Goal: Task Accomplishment & Management: Use online tool/utility

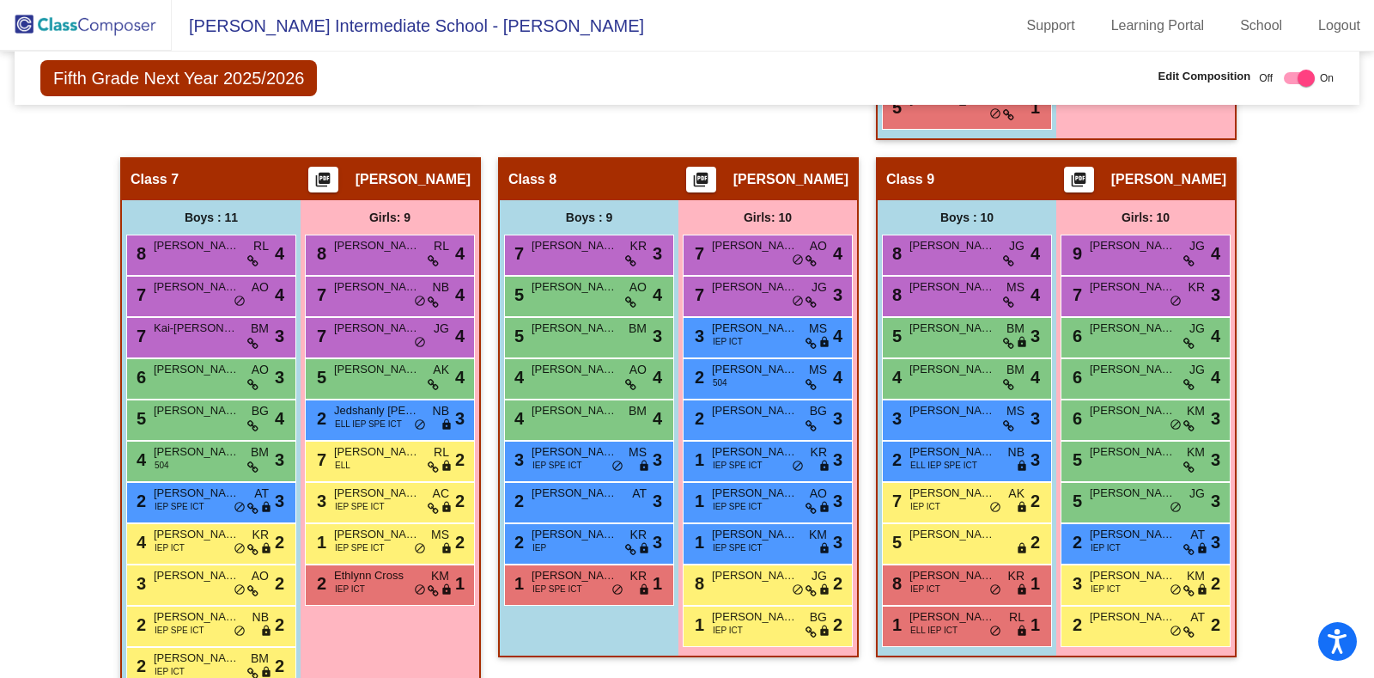
scroll to position [1734, 0]
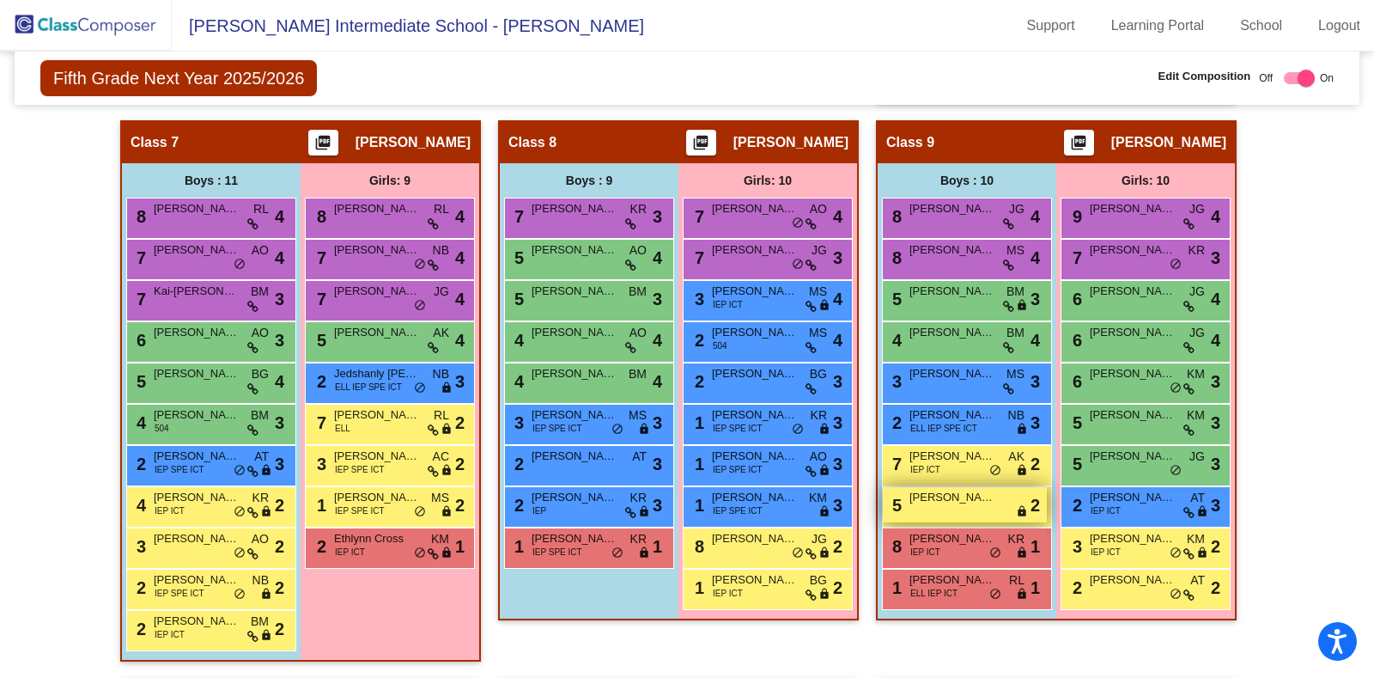
click at [915, 489] on span "[PERSON_NAME]" at bounding box center [952, 497] width 86 height 17
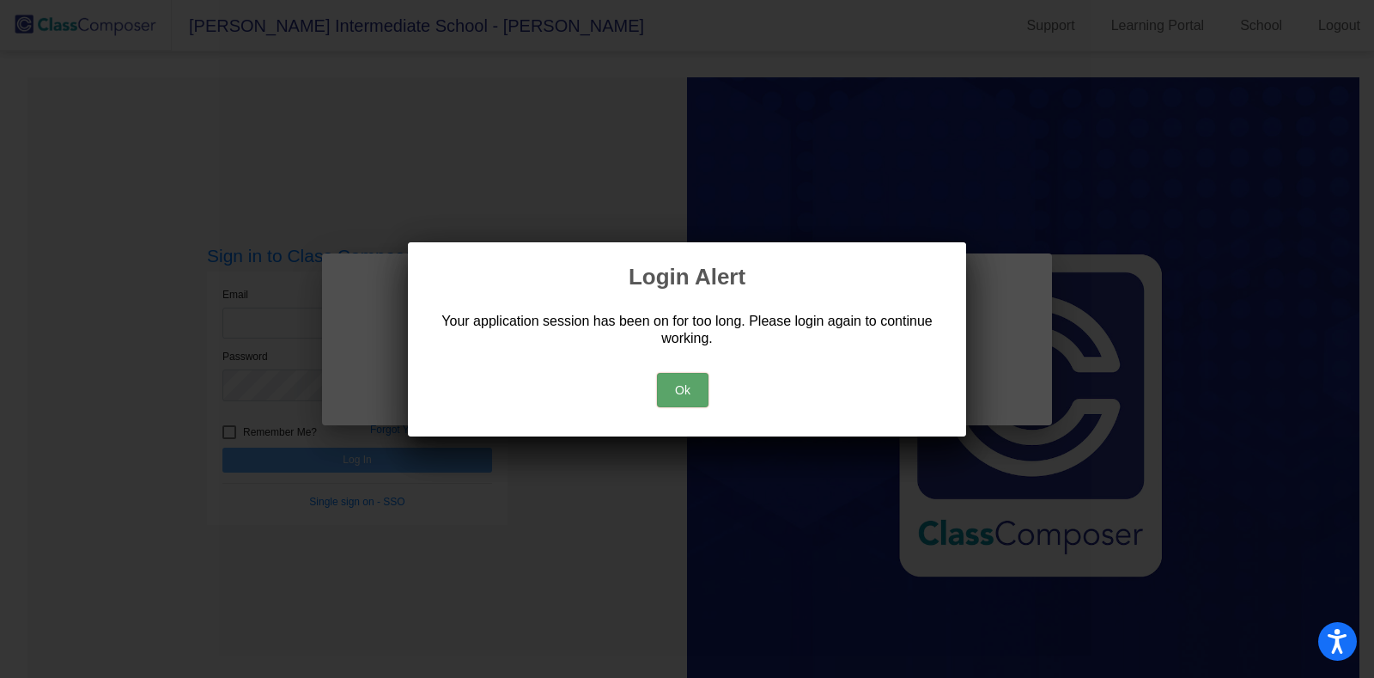
click at [685, 390] on button "Ok" at bounding box center [683, 390] width 52 height 34
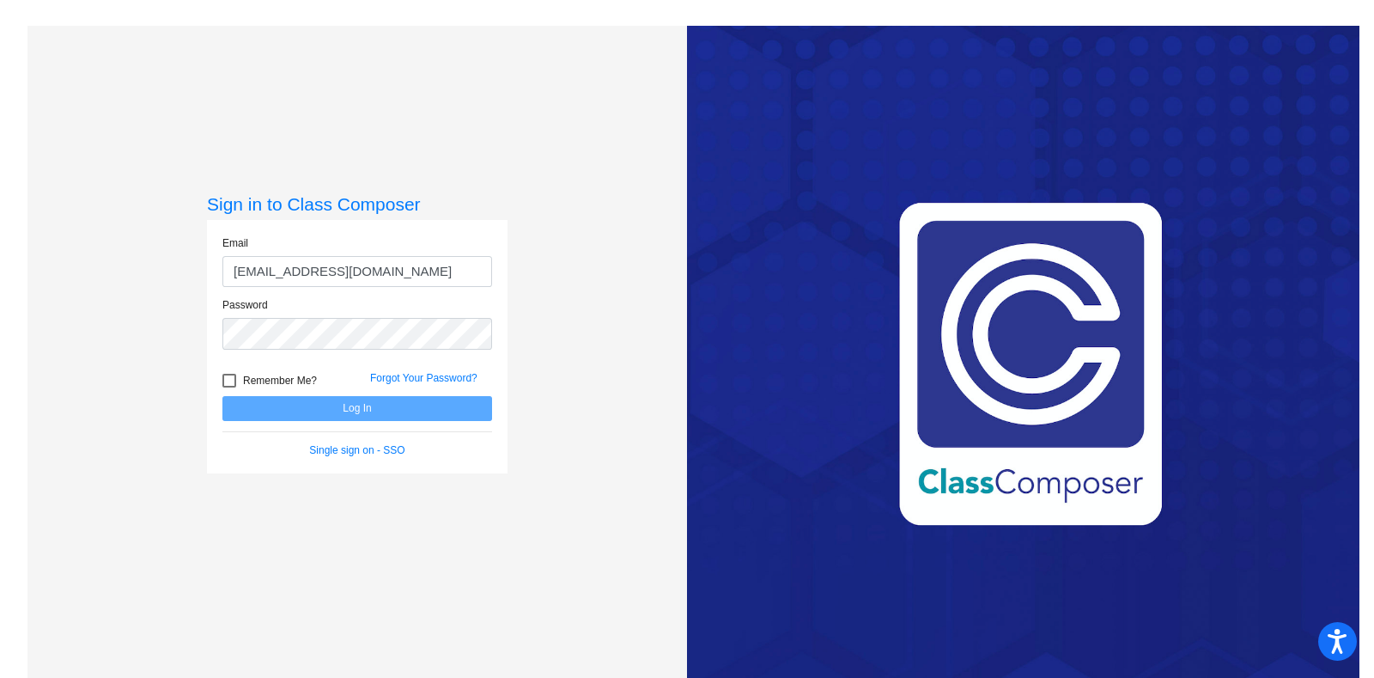
type input "[EMAIL_ADDRESS][DOMAIN_NAME]"
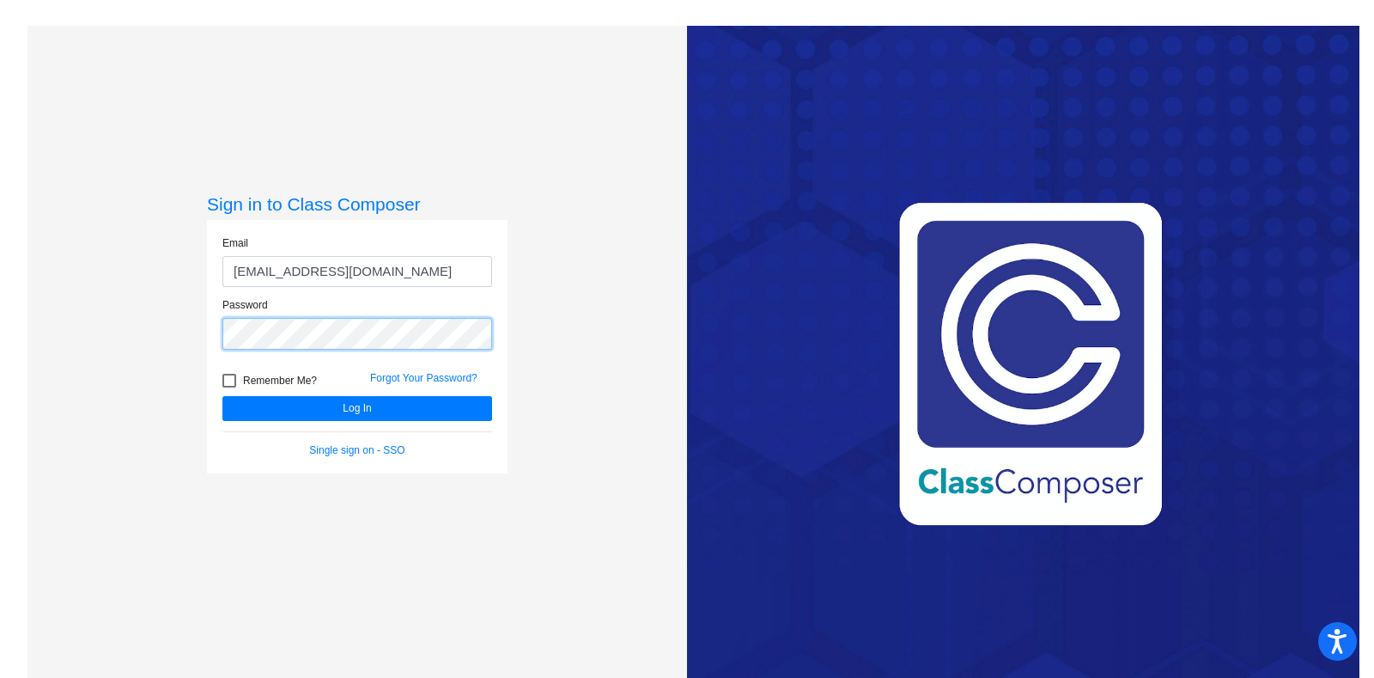
click at [222, 396] on button "Log In" at bounding box center [357, 408] width 270 height 25
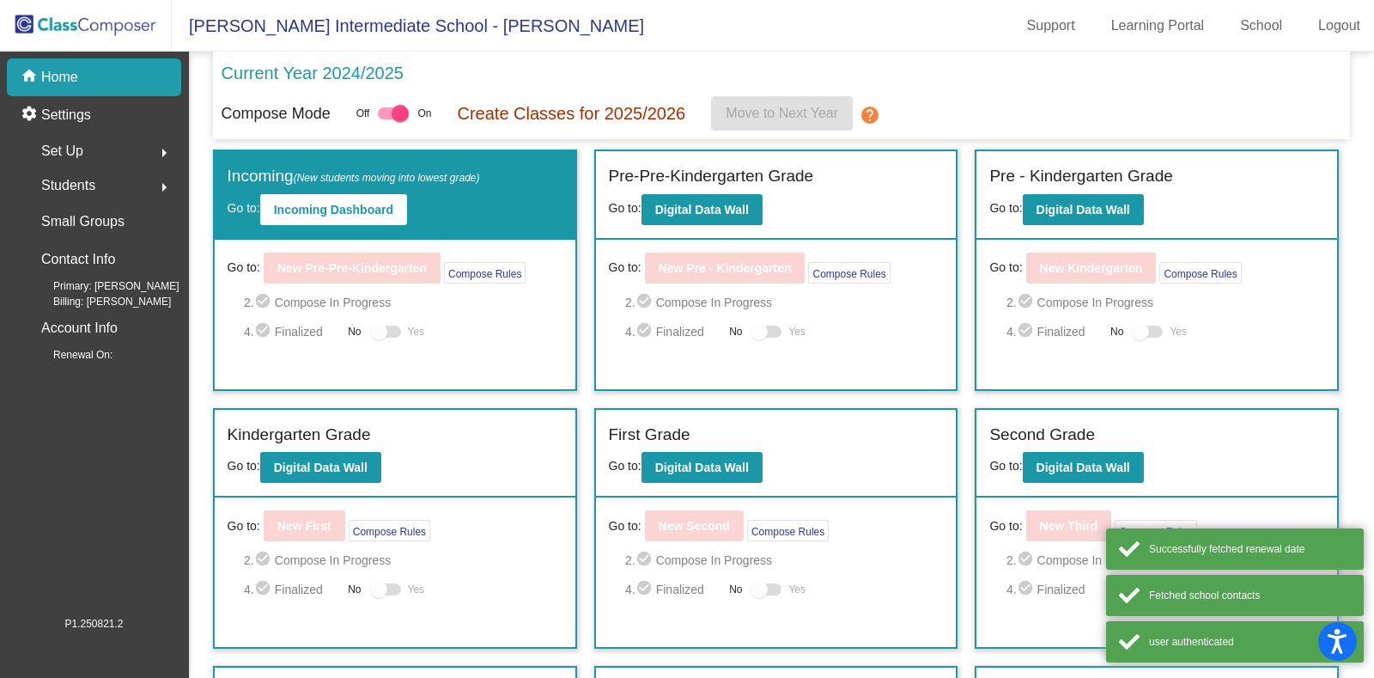
scroll to position [332, 0]
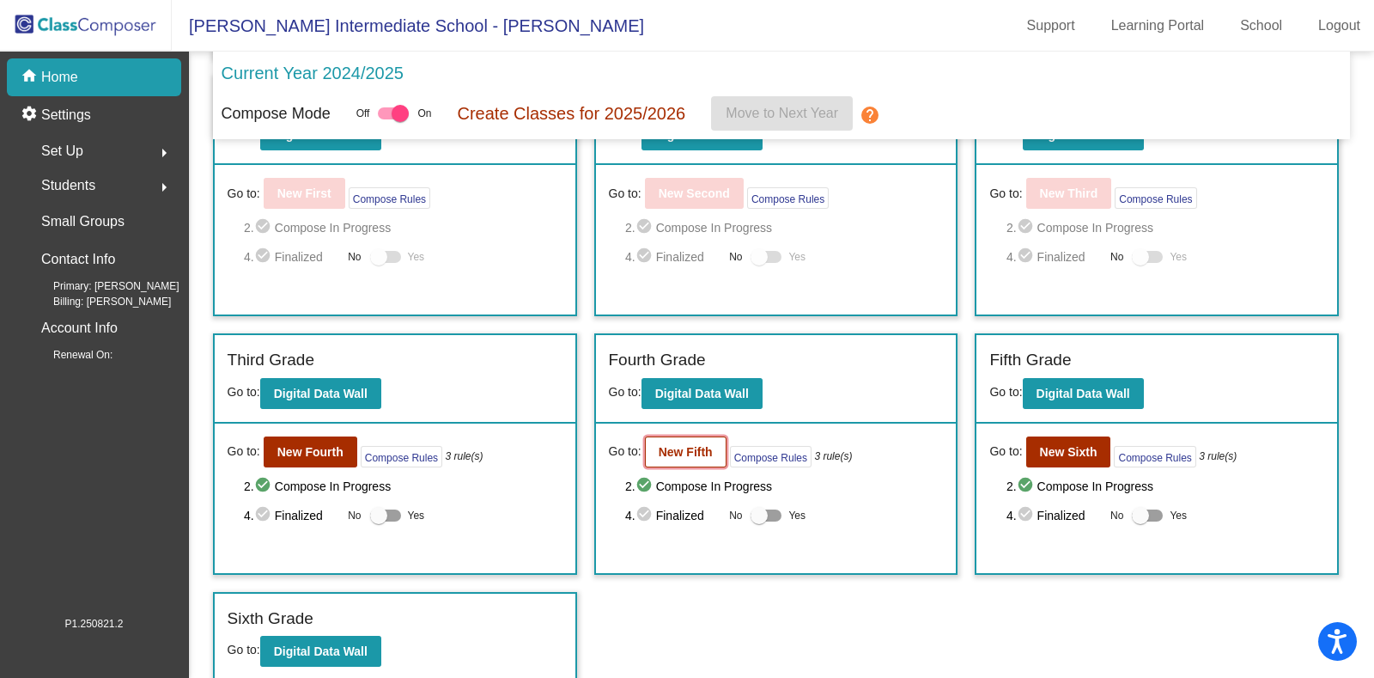
click at [684, 445] on b "New Fifth" at bounding box center [686, 452] width 54 height 14
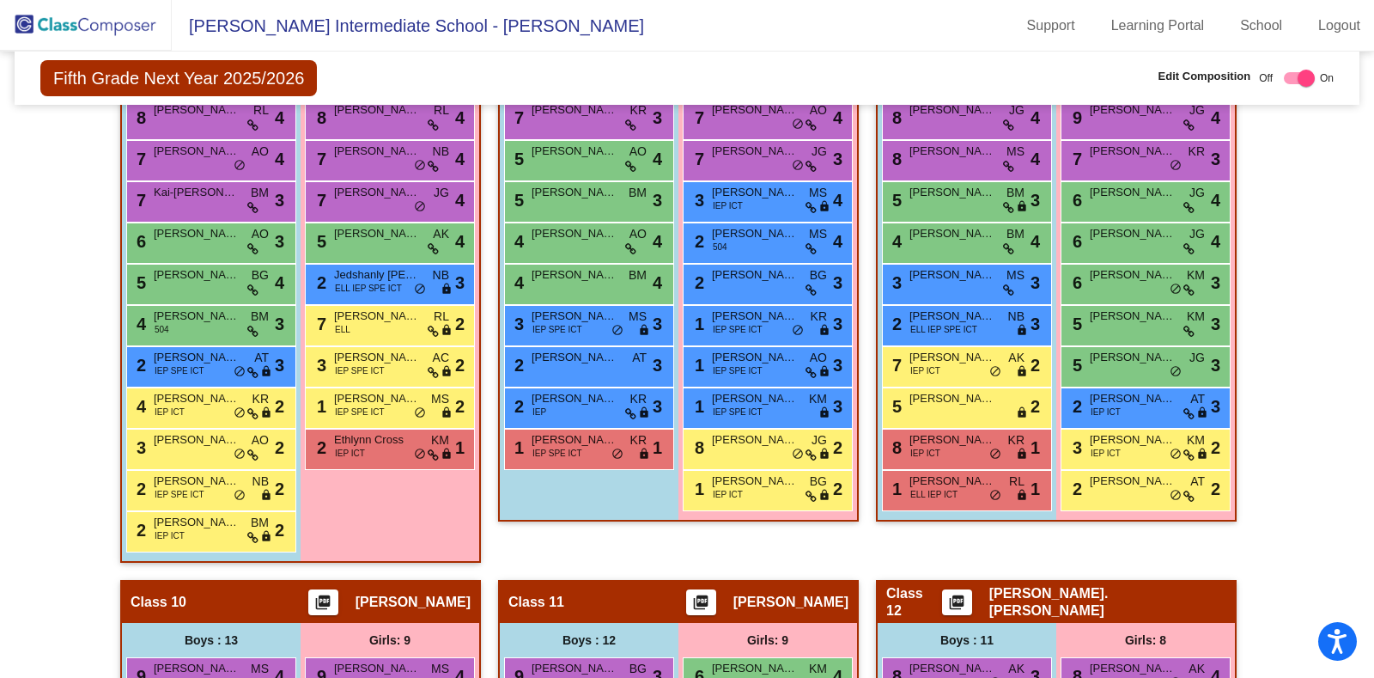
scroll to position [1741, 0]
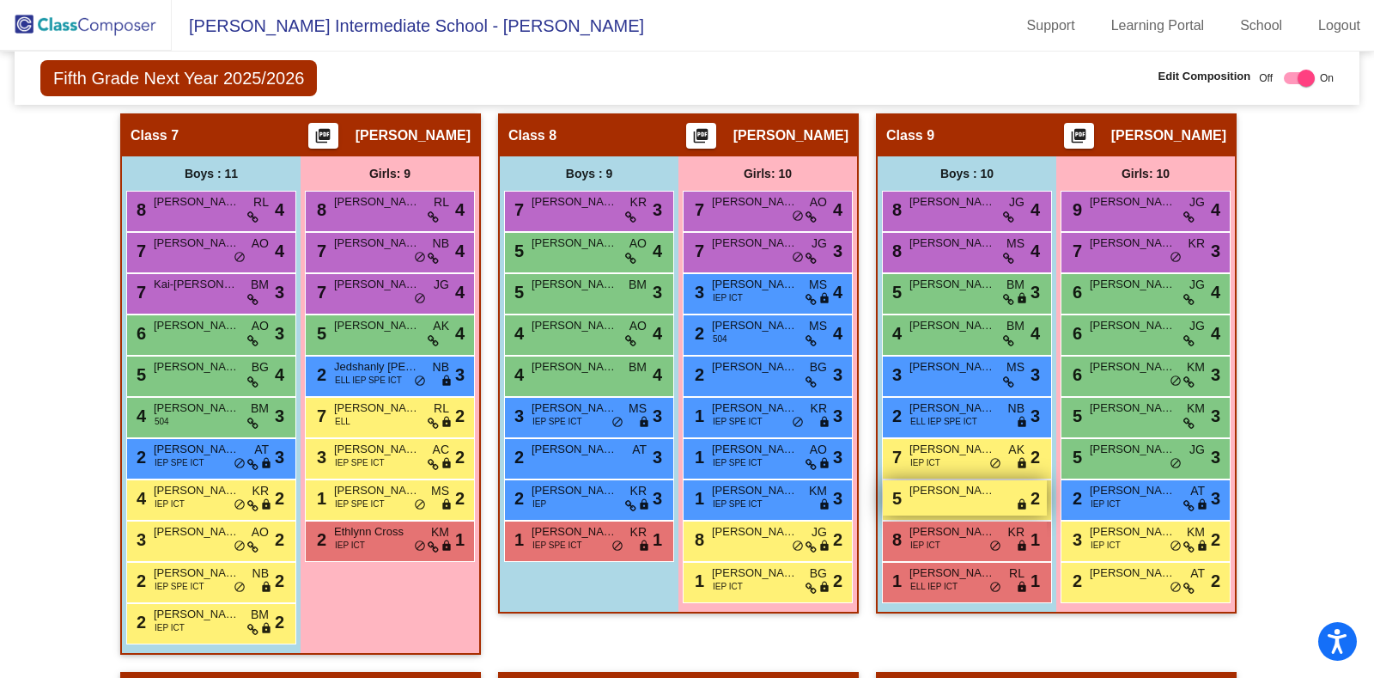
click at [932, 492] on div "5 [PERSON_NAME] lock do_not_disturb_alt 2" at bounding box center [965, 497] width 164 height 35
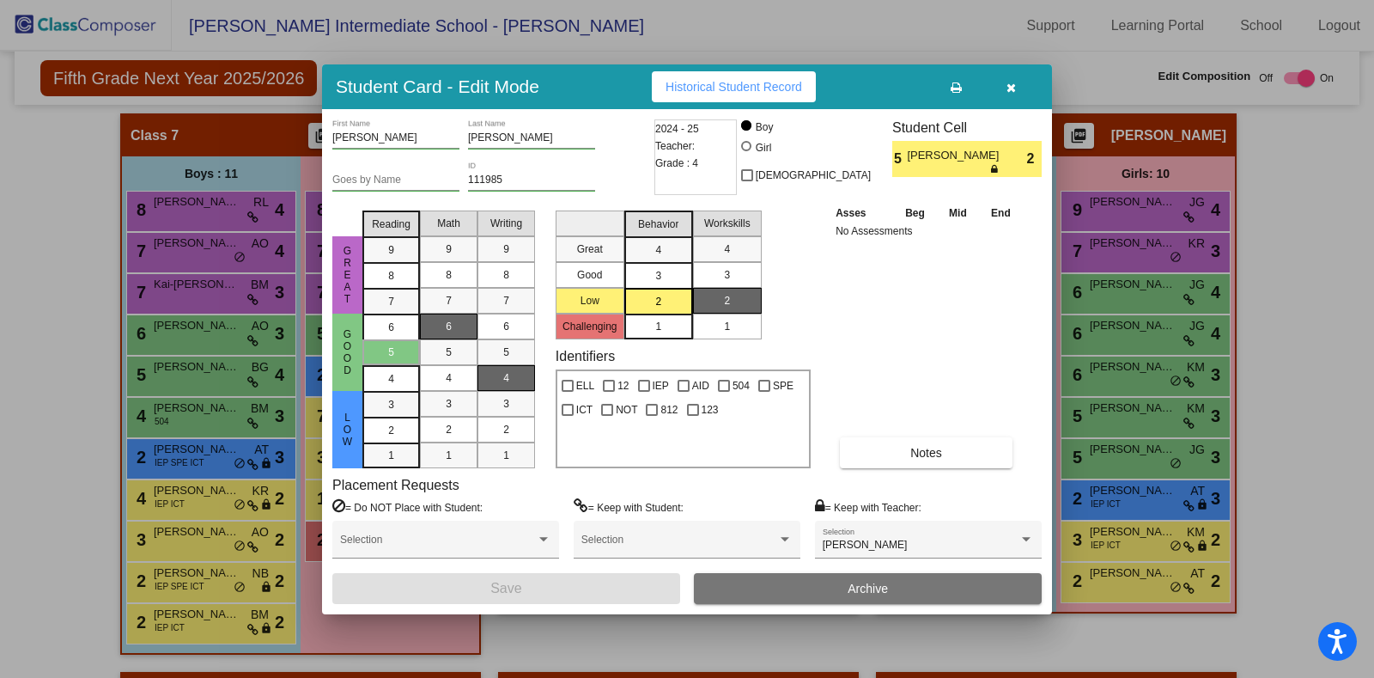
click at [1018, 87] on button "button" at bounding box center [1010, 86] width 55 height 31
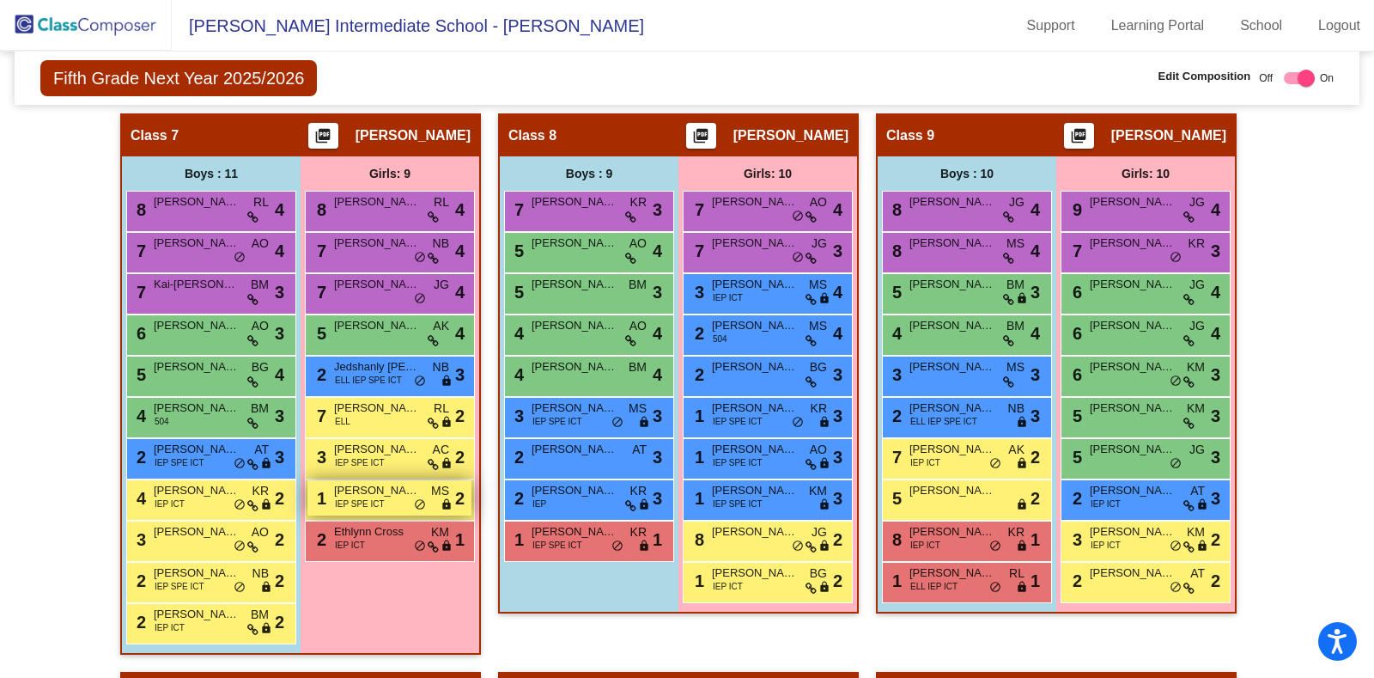
click at [338, 482] on span "[PERSON_NAME]" at bounding box center [377, 490] width 86 height 17
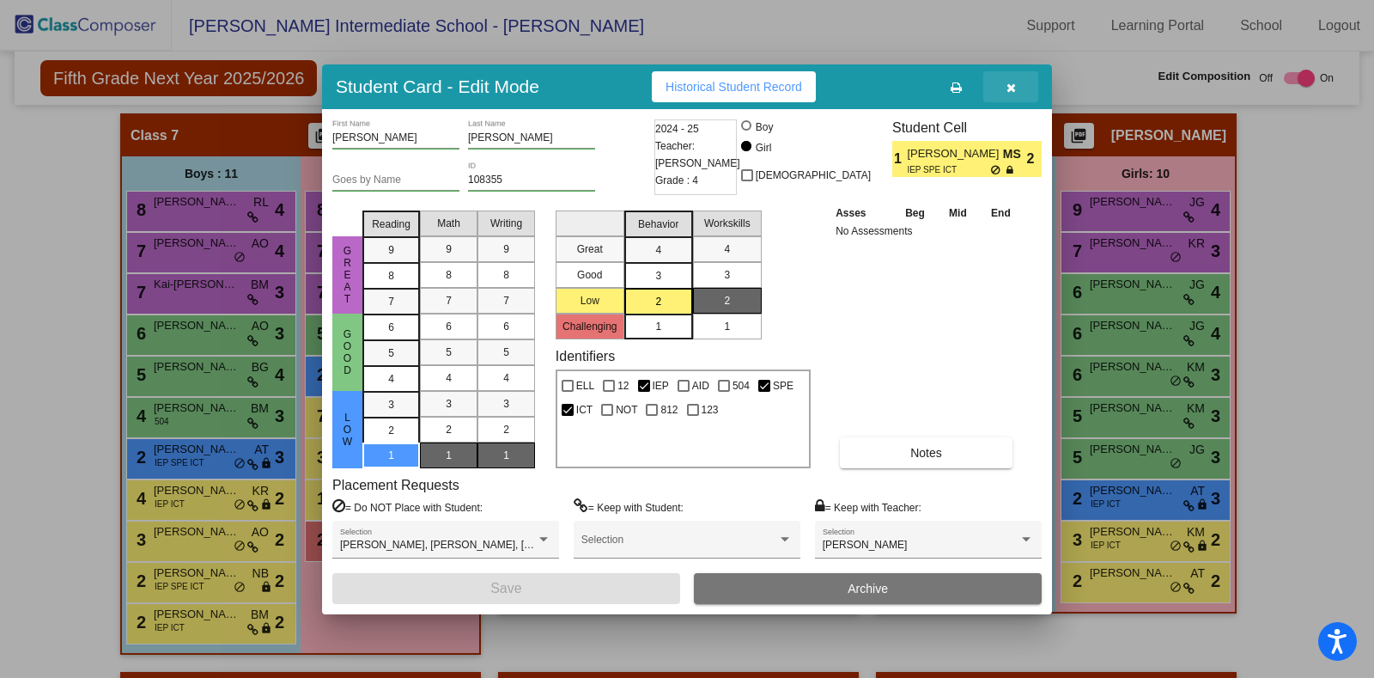
click at [1012, 98] on button "button" at bounding box center [1010, 86] width 55 height 31
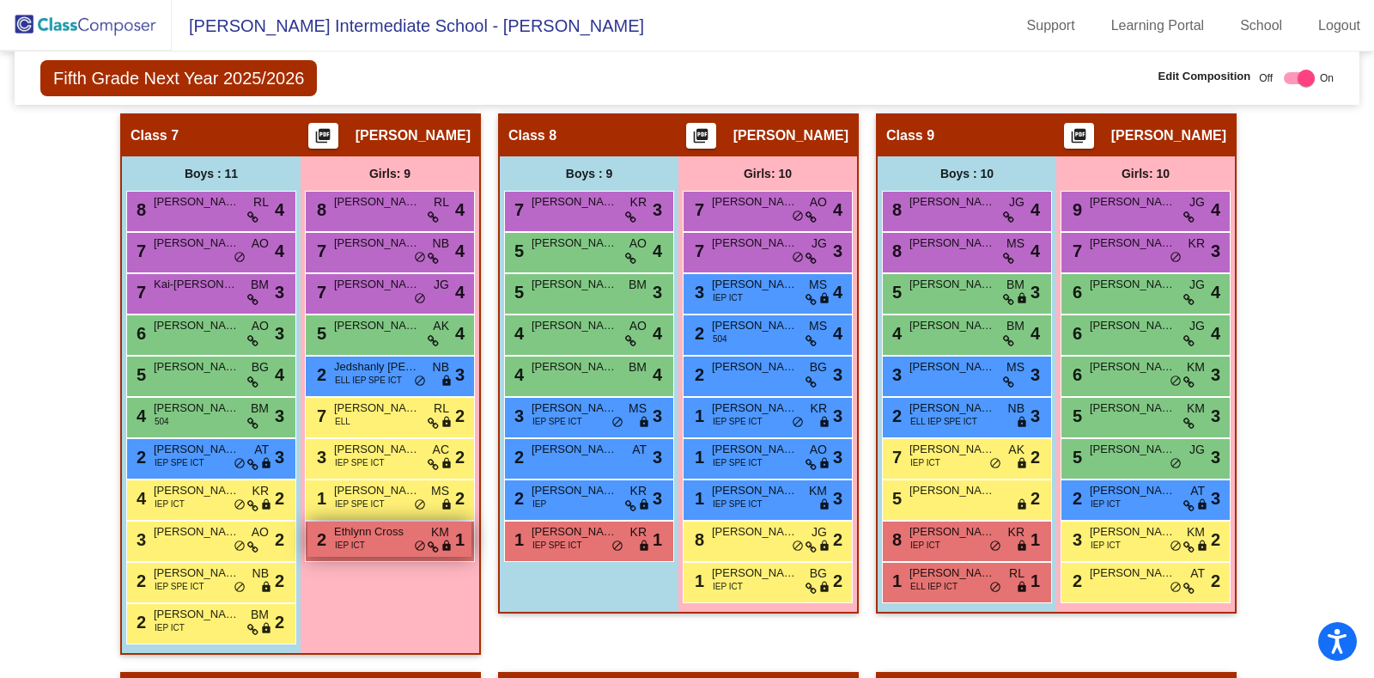
click at [375, 523] on span "Ethlynn Cross" at bounding box center [377, 531] width 86 height 17
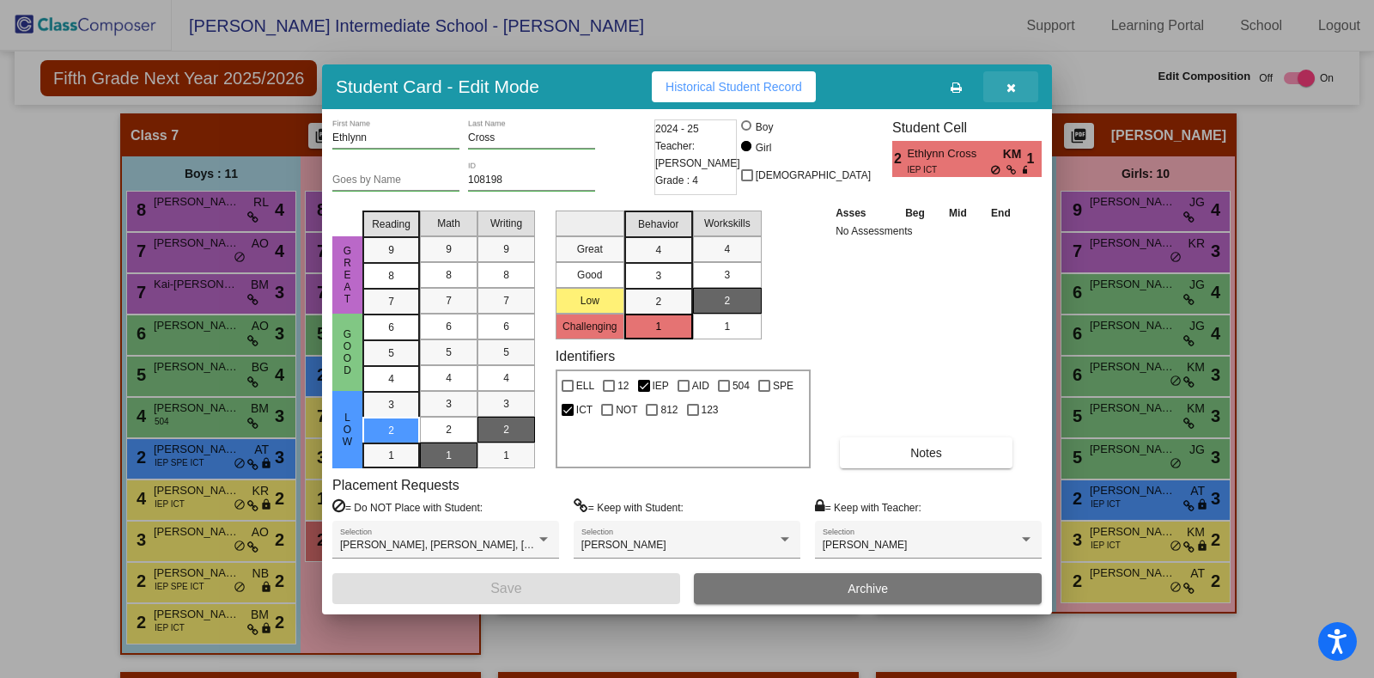
click at [1015, 100] on button "button" at bounding box center [1010, 86] width 55 height 31
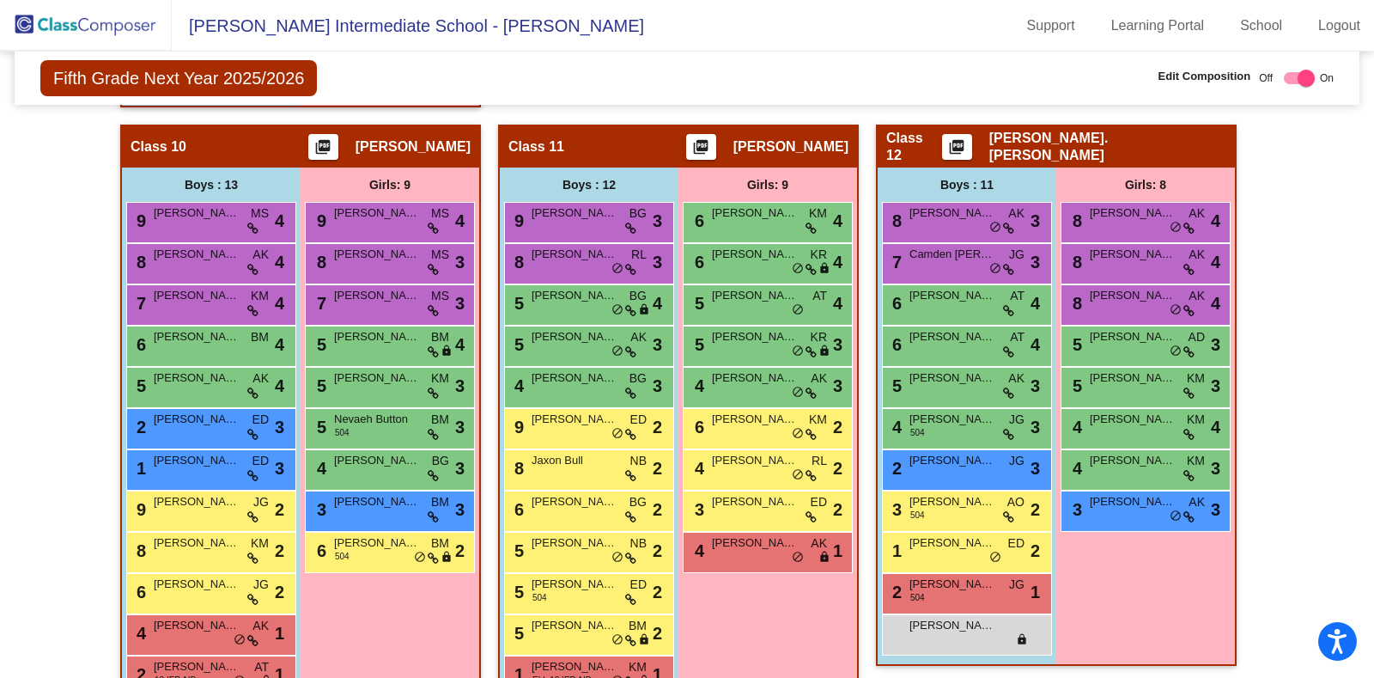
scroll to position [2286, 0]
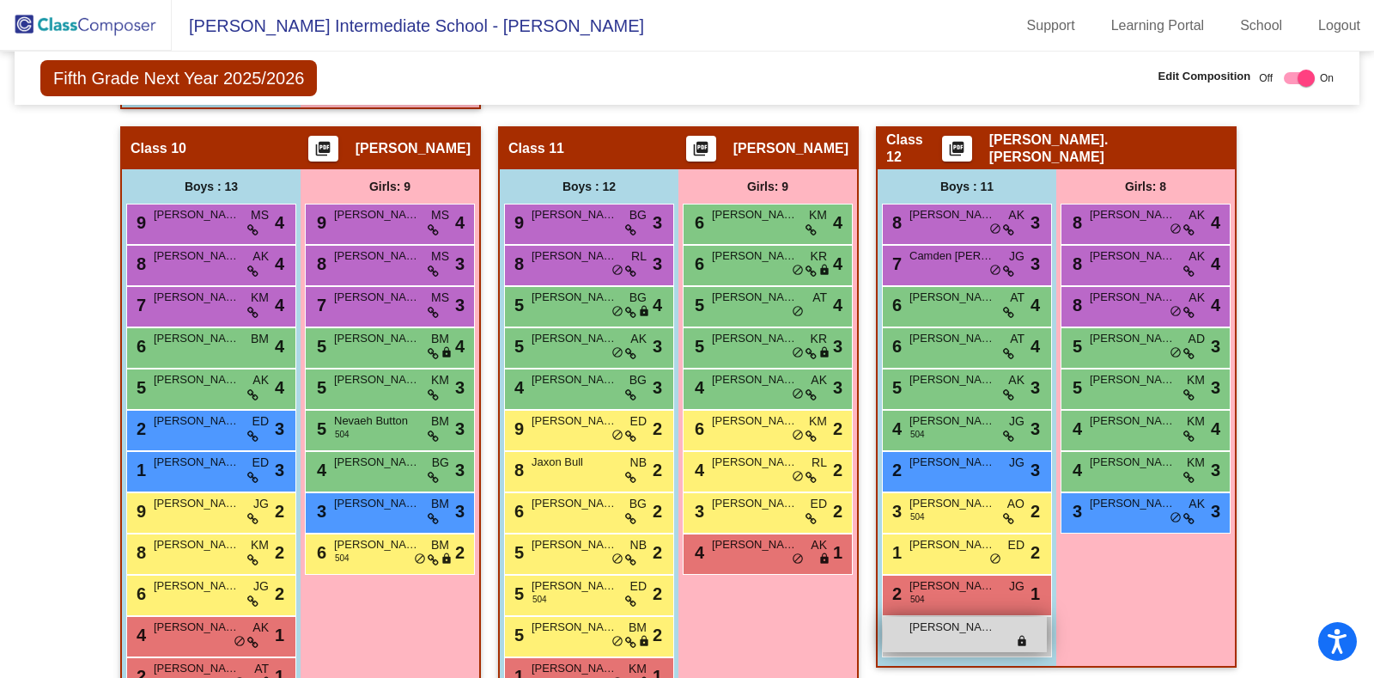
click at [919, 635] on div "[PERSON_NAME] lock do_not_disturb_alt" at bounding box center [965, 634] width 164 height 35
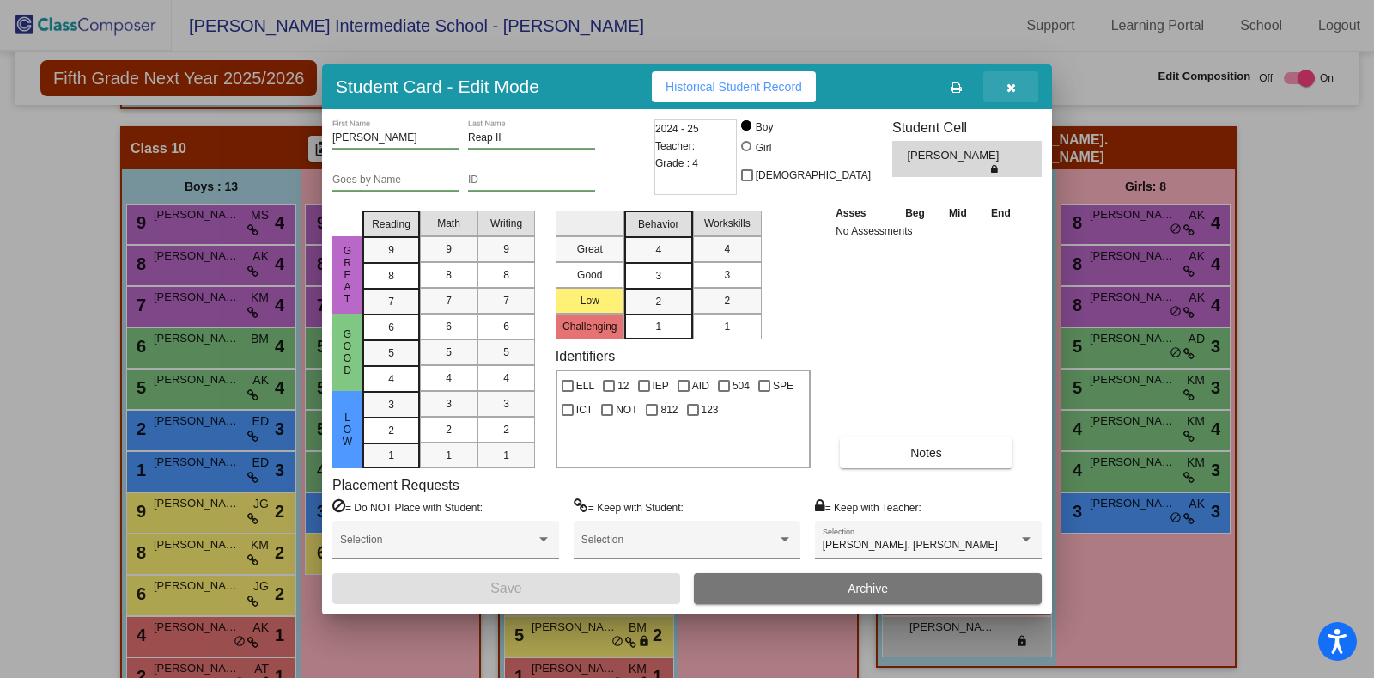
click at [1017, 93] on button "button" at bounding box center [1010, 86] width 55 height 31
